Goal: Task Accomplishment & Management: Use online tool/utility

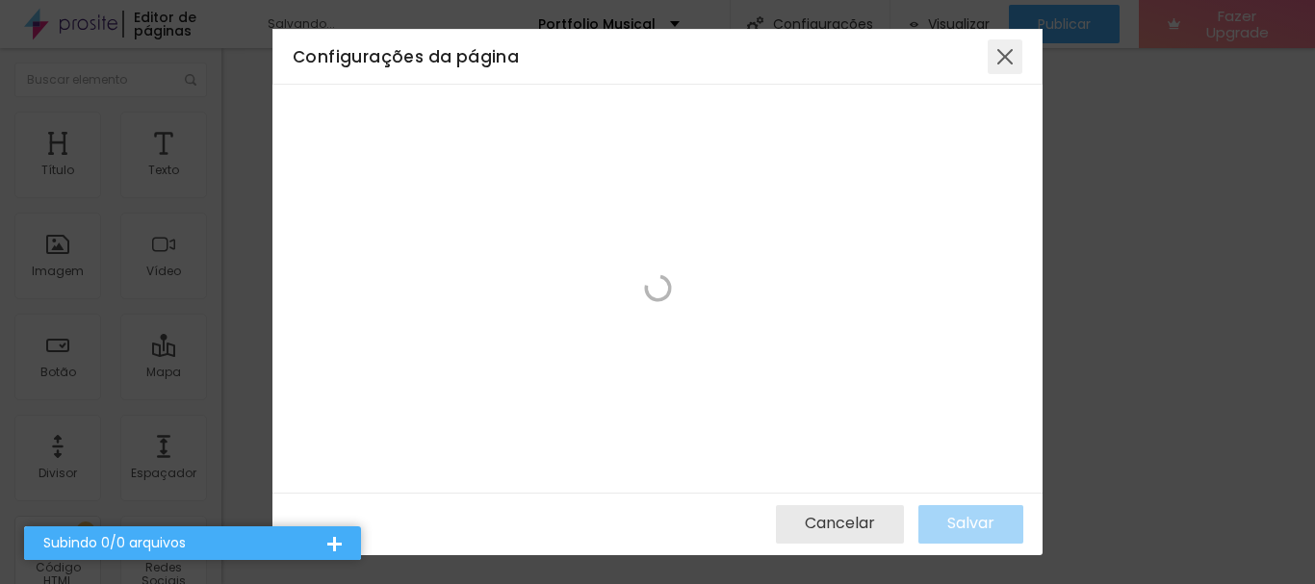
click at [1002, 60] on div at bounding box center [1005, 56] width 35 height 35
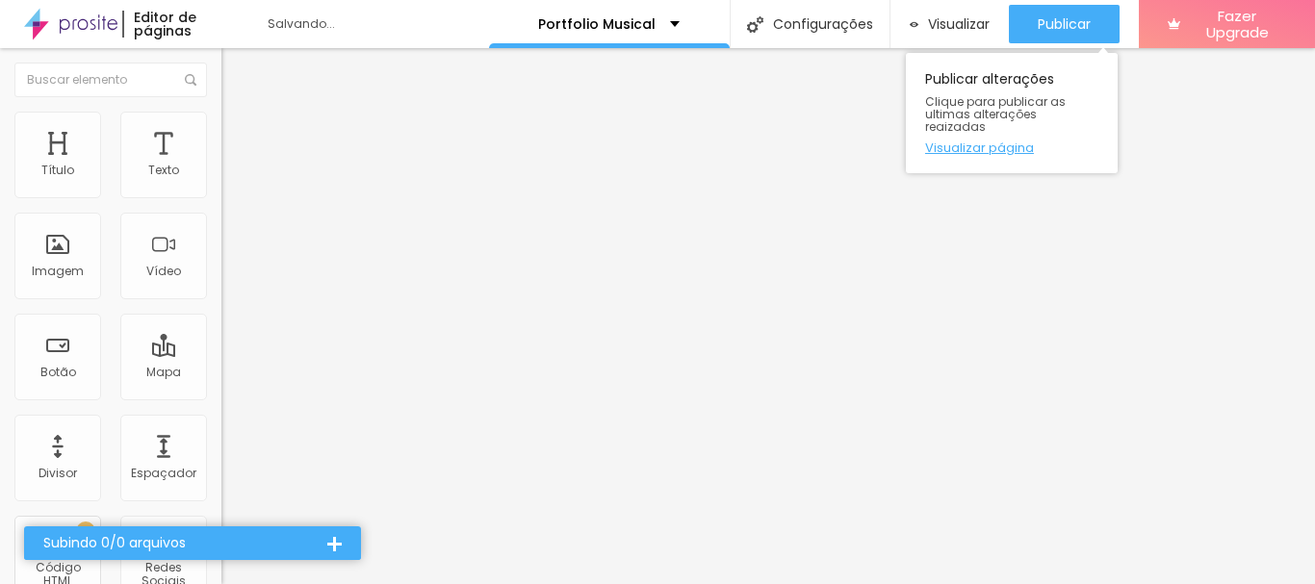
click at [1001, 142] on link "Visualizar página" at bounding box center [1011, 148] width 173 height 13
click at [1094, 32] on button "Publicar" at bounding box center [1064, 24] width 111 height 39
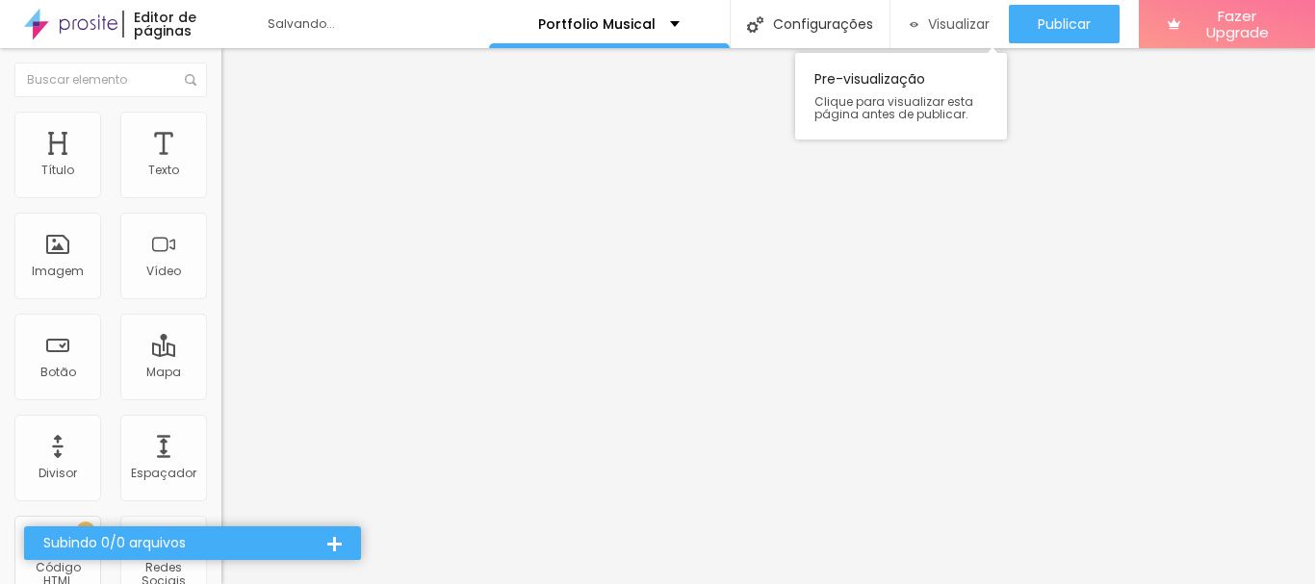
click at [928, 30] on span "Visualizar" at bounding box center [959, 23] width 62 height 15
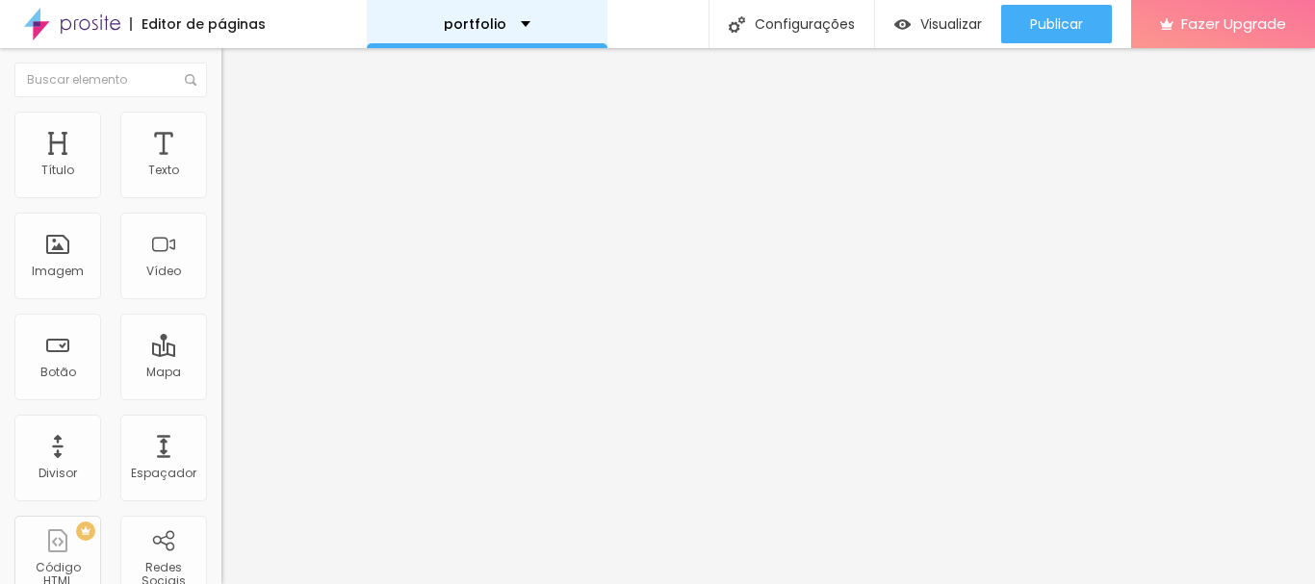
click at [517, 32] on div "portfolio" at bounding box center [487, 24] width 241 height 48
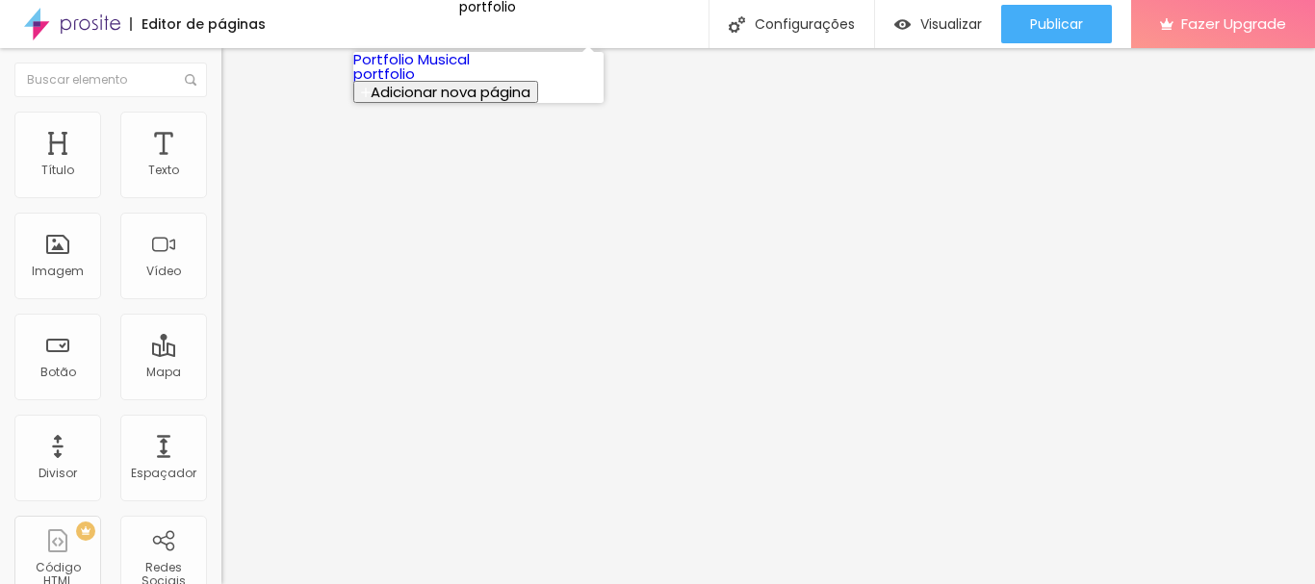
click at [470, 61] on link "Portfolio Musical" at bounding box center [411, 59] width 116 height 20
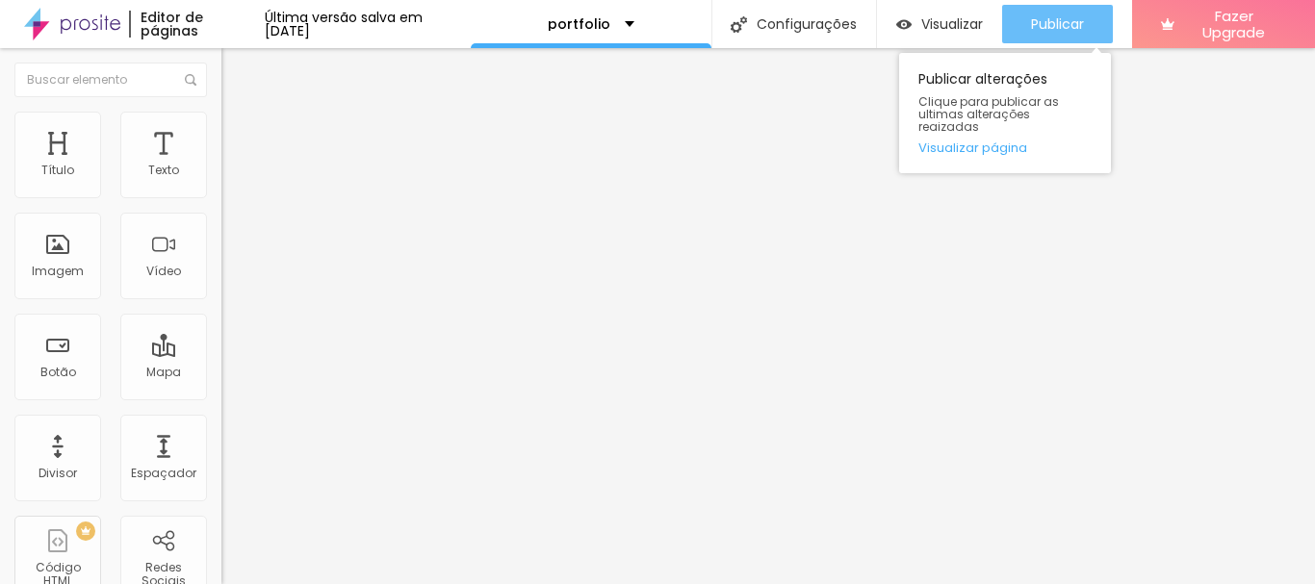
click at [1103, 24] on button "Publicar" at bounding box center [1057, 24] width 111 height 39
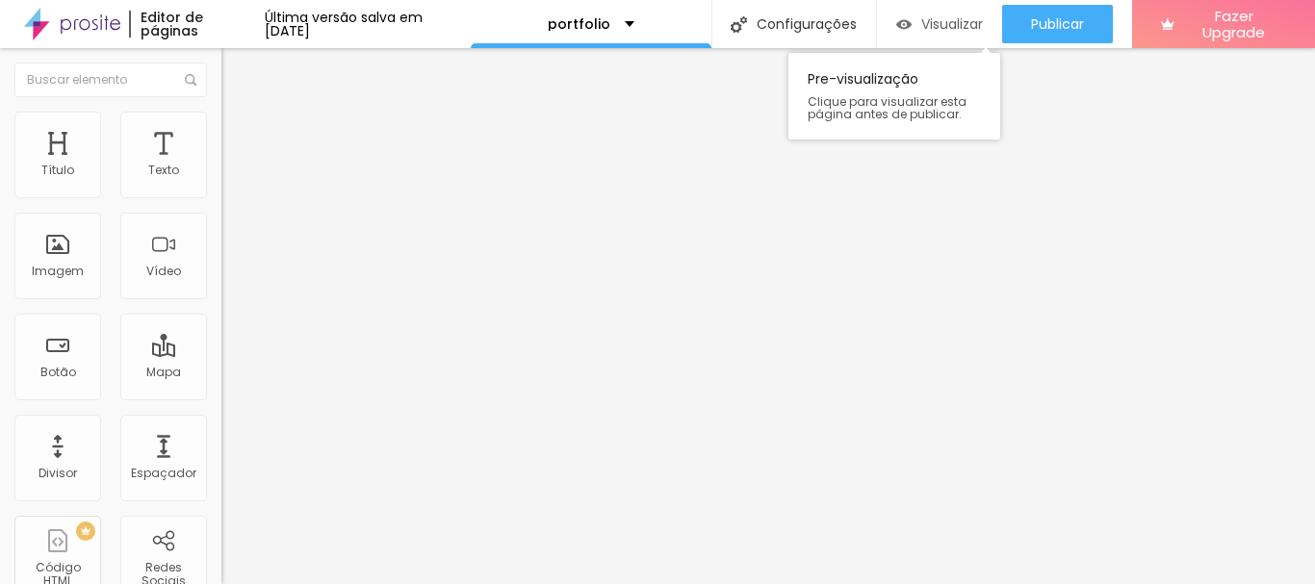
click at [979, 25] on span "Visualizar" at bounding box center [952, 23] width 62 height 15
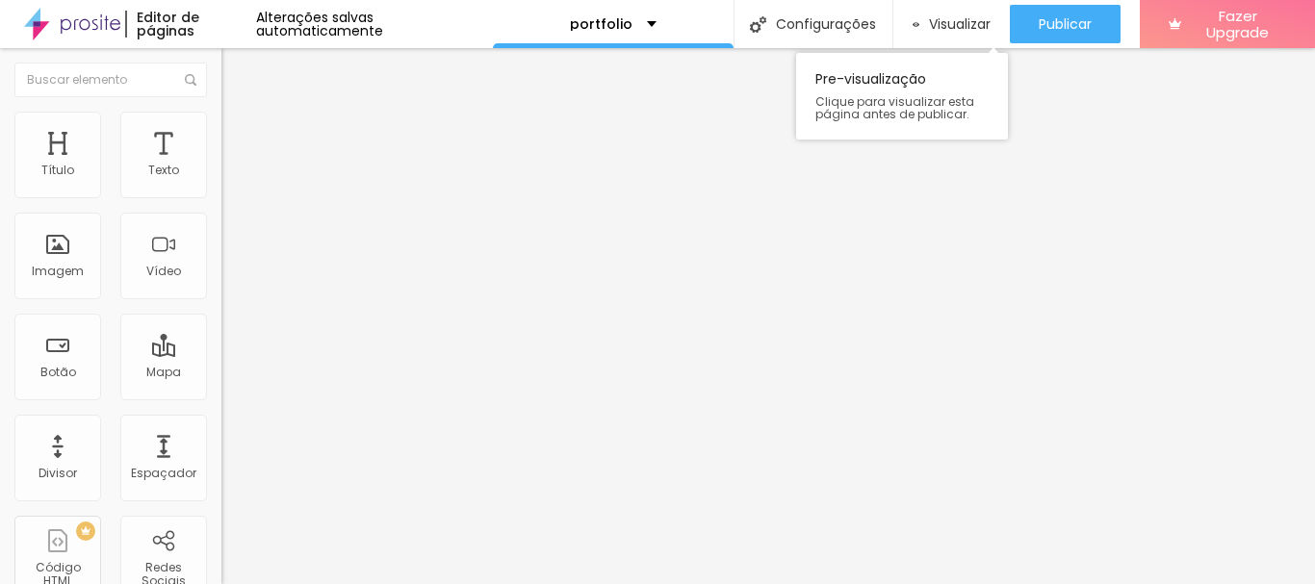
click at [959, 45] on div "Pre-visualização Clique para visualizar esta página antes de publicar." at bounding box center [902, 91] width 212 height 96
click at [954, 32] on span "Visualizar" at bounding box center [960, 23] width 62 height 15
